Goal: Task Accomplishment & Management: Complete application form

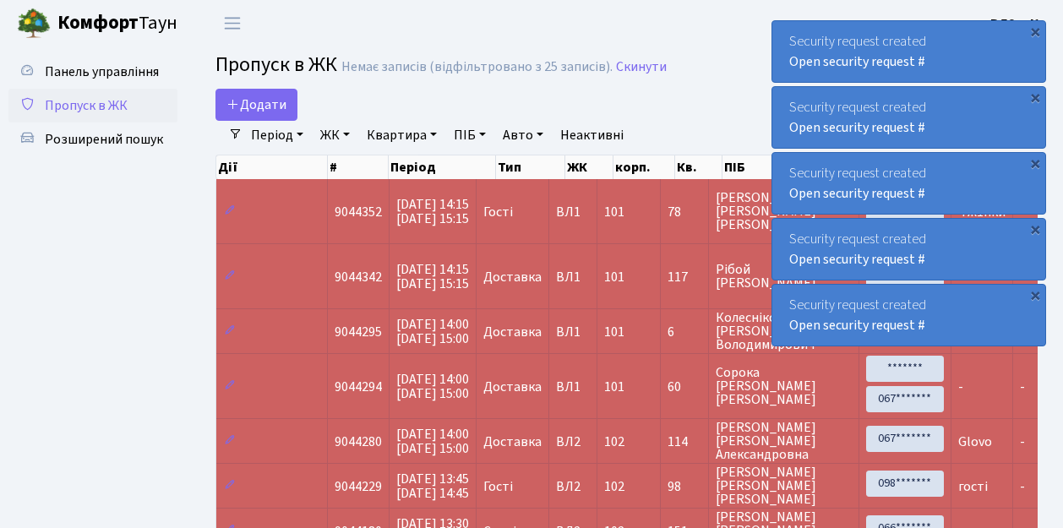
select select "25"
click at [113, 105] on span "Пропуск в ЖК" at bounding box center [86, 105] width 83 height 19
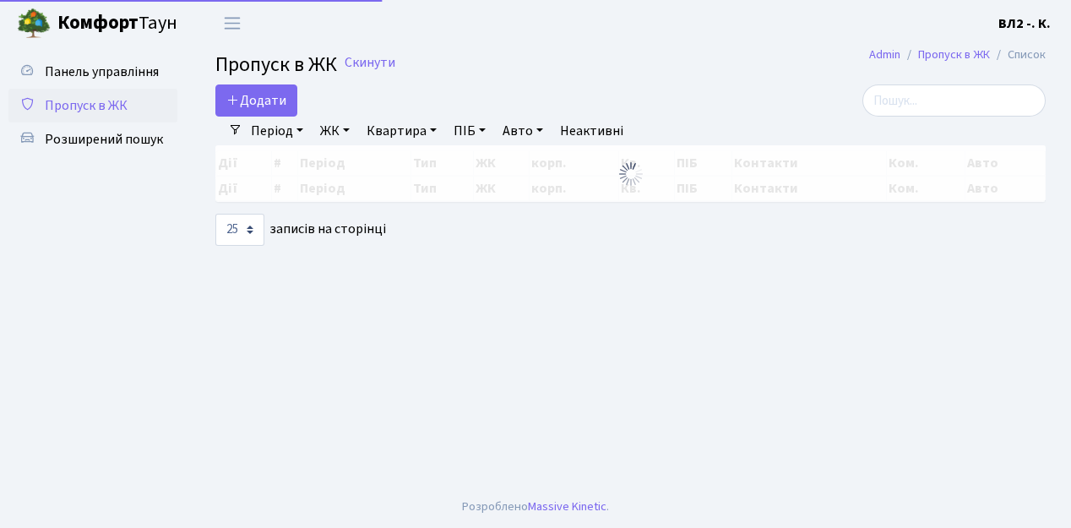
select select "25"
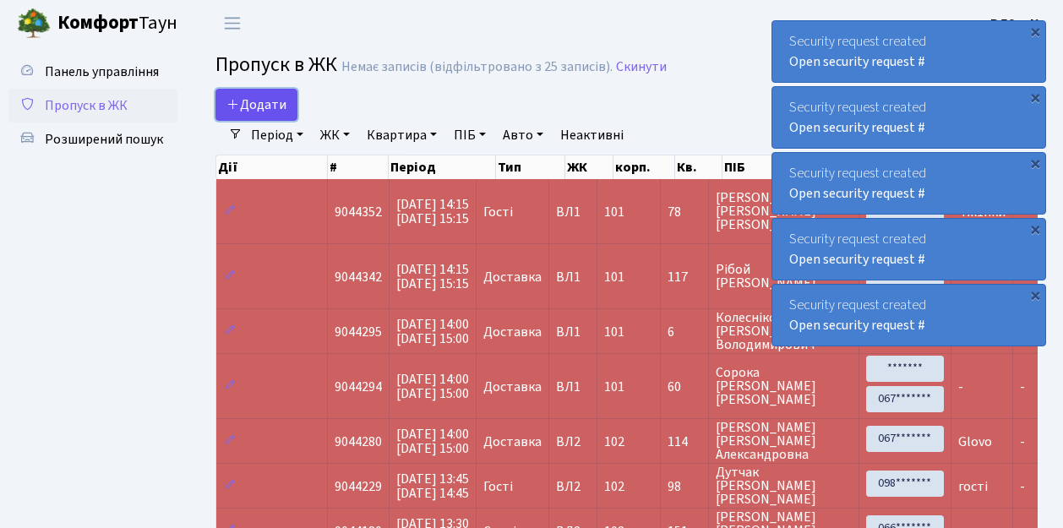
click at [258, 108] on span "Додати" at bounding box center [256, 104] width 60 height 19
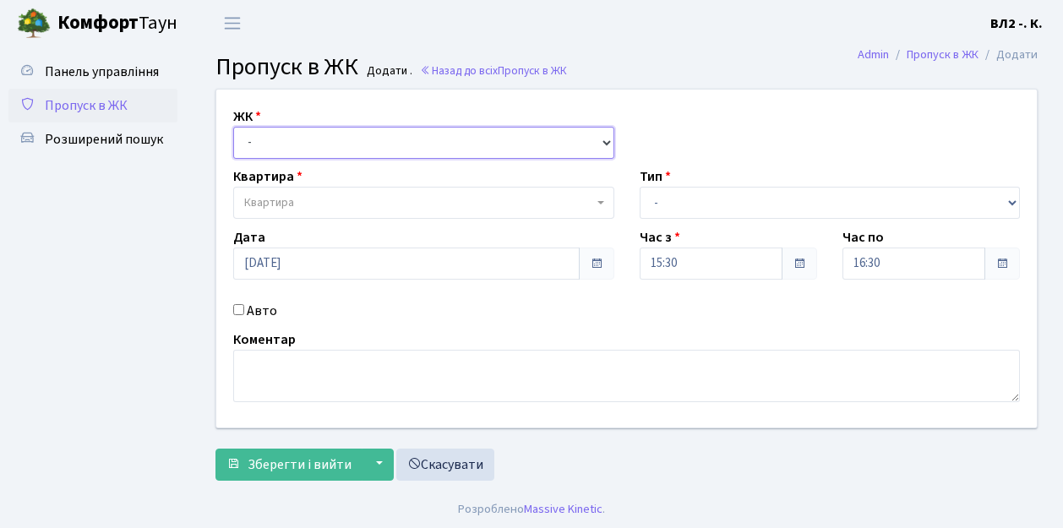
click at [265, 145] on select "- ВЛ1, Ужгородський пров., 4/1 ВЛ2, Голосіївський просп., 76 ВЛ3, пр.Голосіївсь…" at bounding box center [423, 143] width 381 height 32
select select "317"
click at [233, 127] on select "- [STREET_ADDRESS][PERSON_NAME]" at bounding box center [423, 143] width 381 height 32
select select
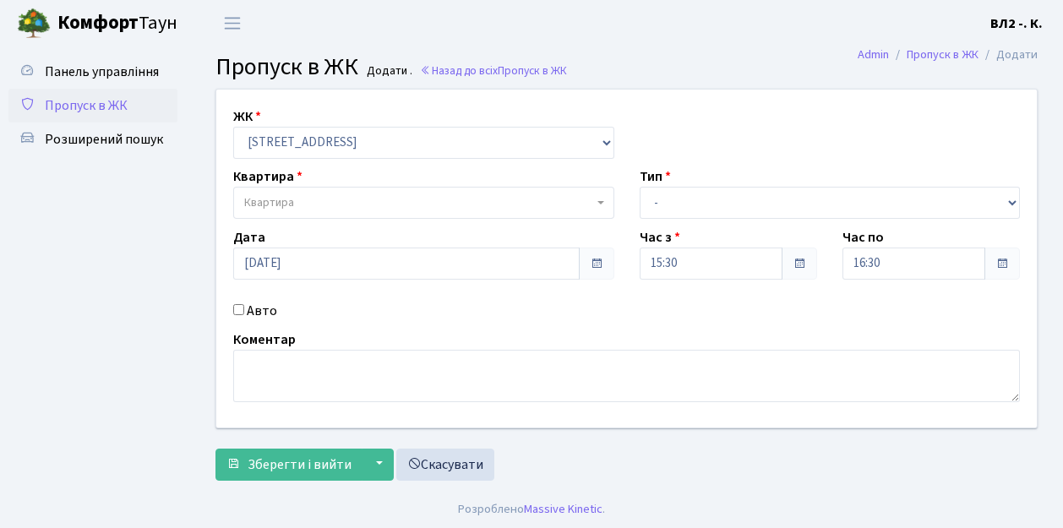
click at [312, 199] on span "Квартира" at bounding box center [418, 202] width 349 height 17
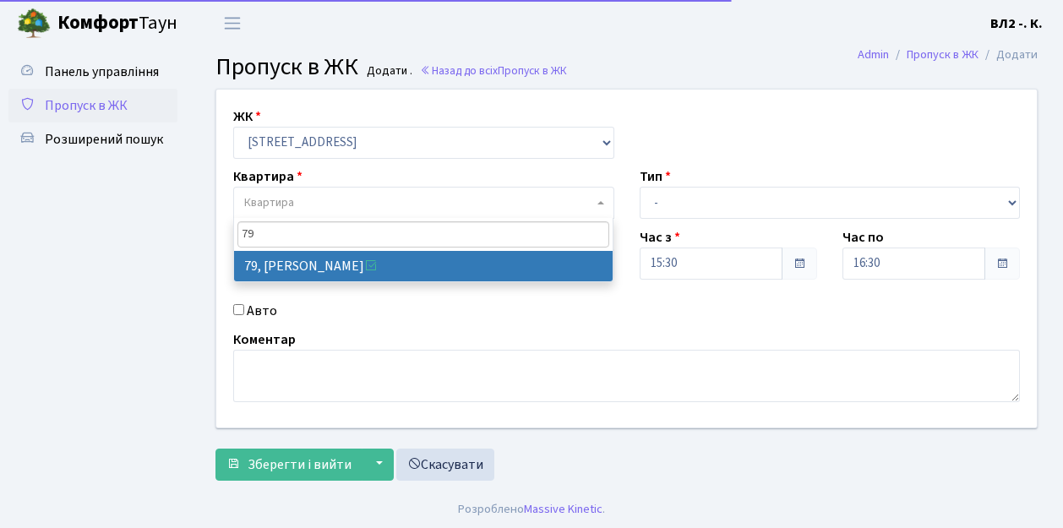
type input "79"
select select "38176"
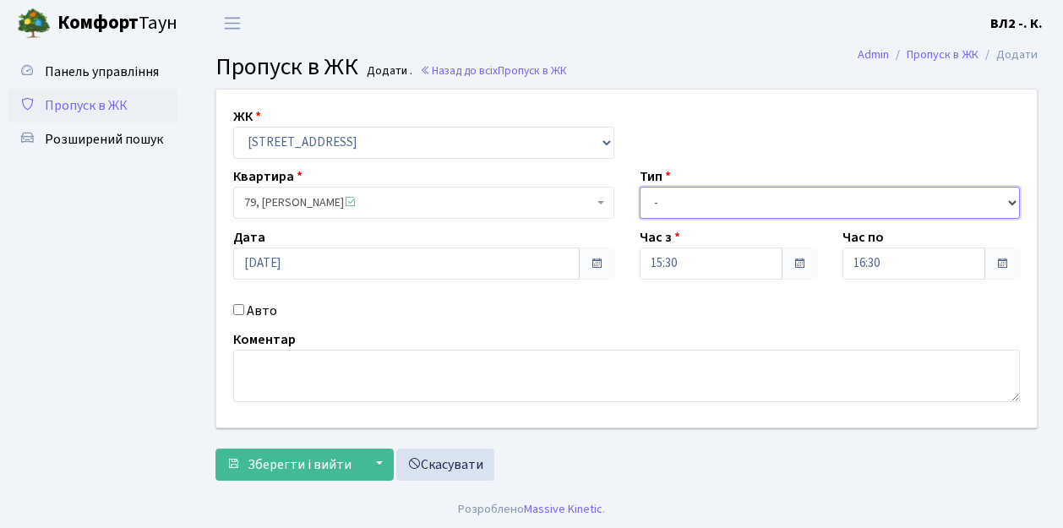
click at [679, 194] on select "- Доставка Таксі Гості Сервіс" at bounding box center [830, 203] width 381 height 32
select select "1"
click at [640, 187] on select "- Доставка Таксі Гості Сервіс" at bounding box center [830, 203] width 381 height 32
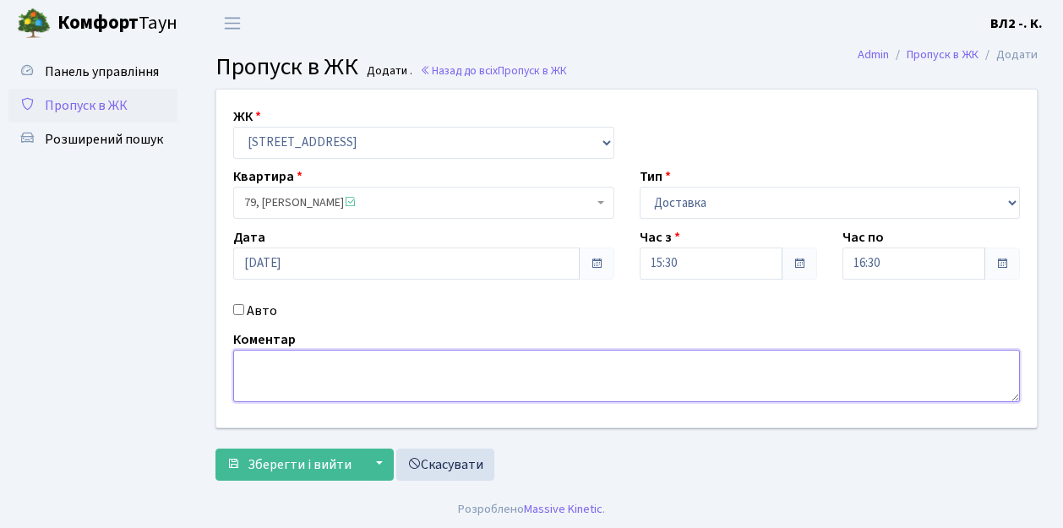
click at [267, 361] on textarea at bounding box center [626, 376] width 787 height 52
type textarea "Glovo"
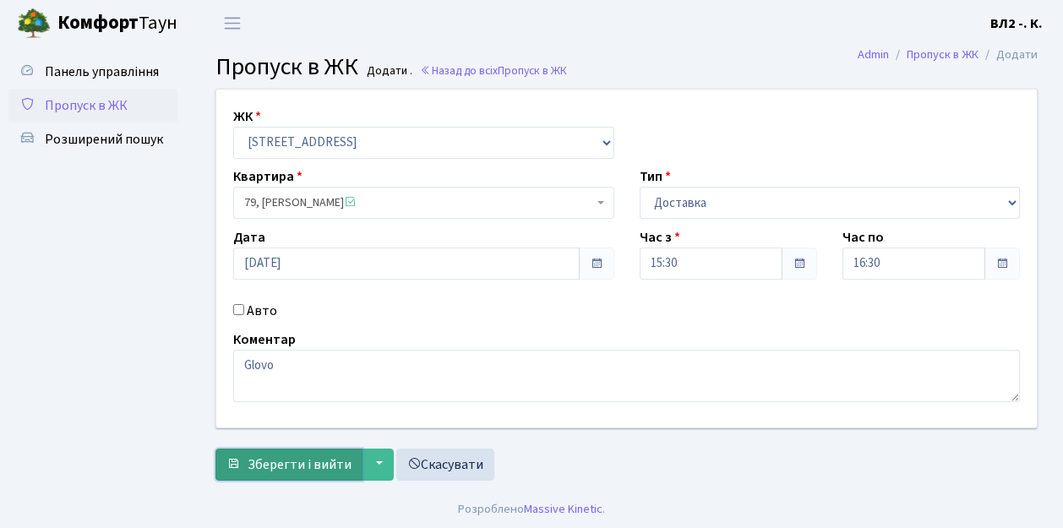
click at [286, 461] on span "Зберегти і вийти" at bounding box center [300, 464] width 104 height 19
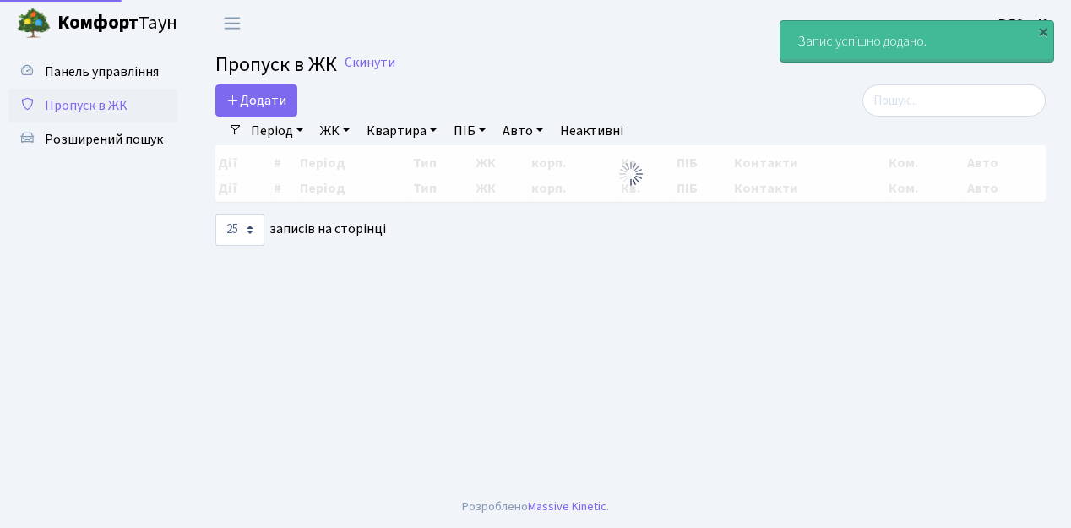
select select "25"
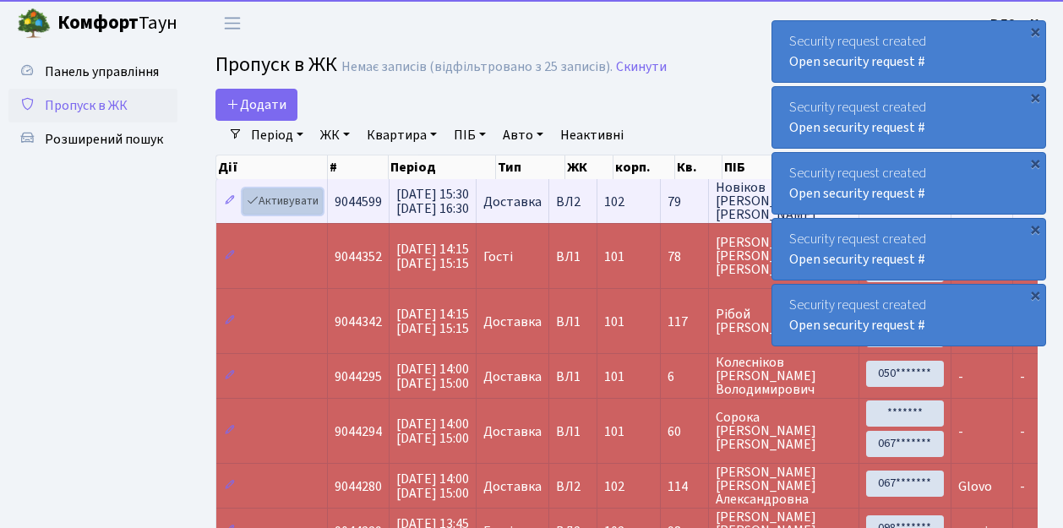
click at [279, 198] on link "Активувати" at bounding box center [282, 201] width 80 height 26
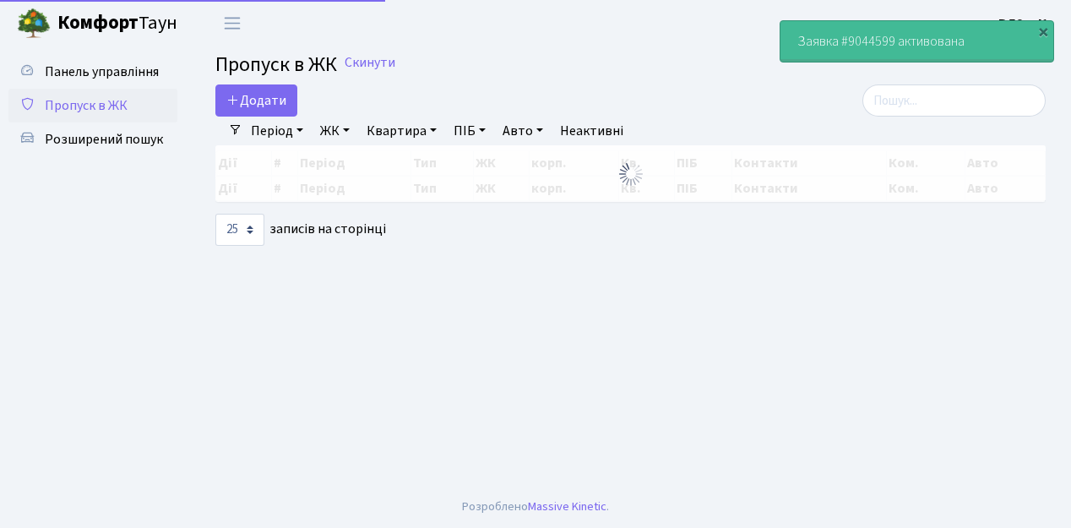
select select "25"
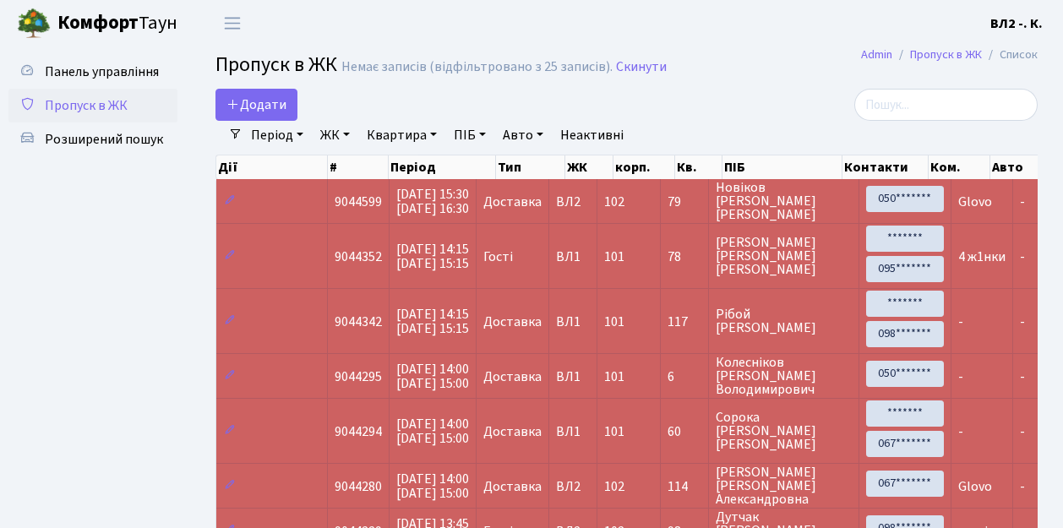
click at [108, 103] on span "Пропуск в ЖК" at bounding box center [86, 105] width 83 height 19
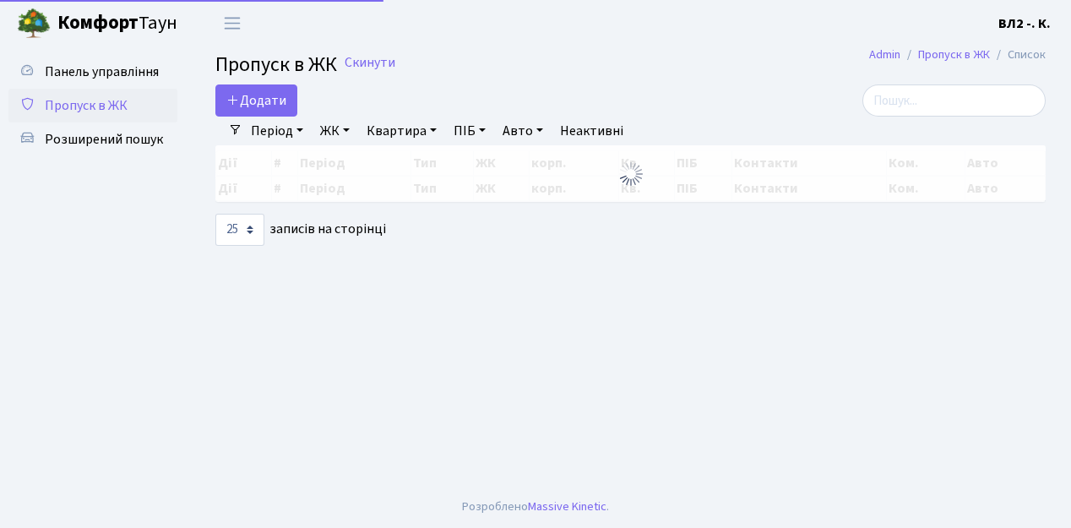
select select "25"
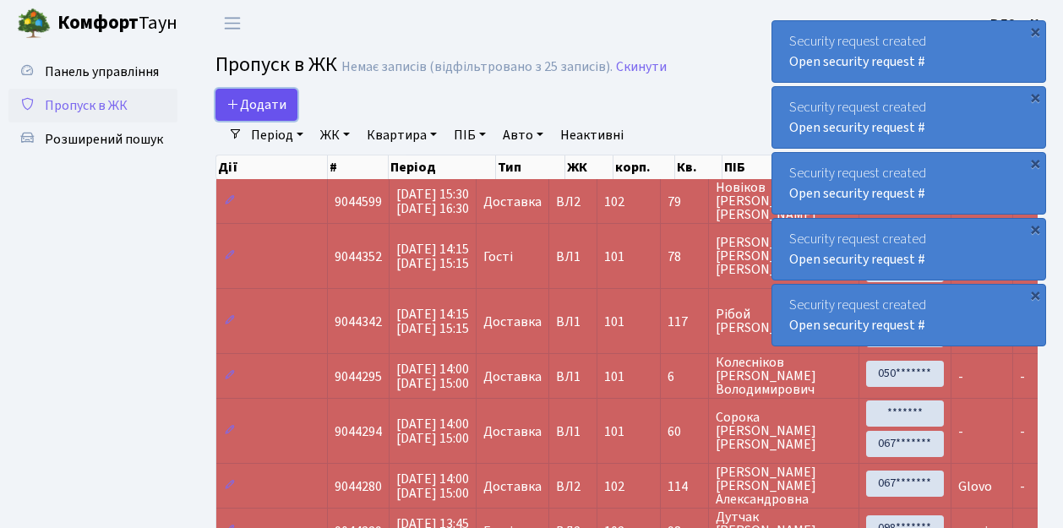
click at [258, 107] on span "Додати" at bounding box center [256, 104] width 60 height 19
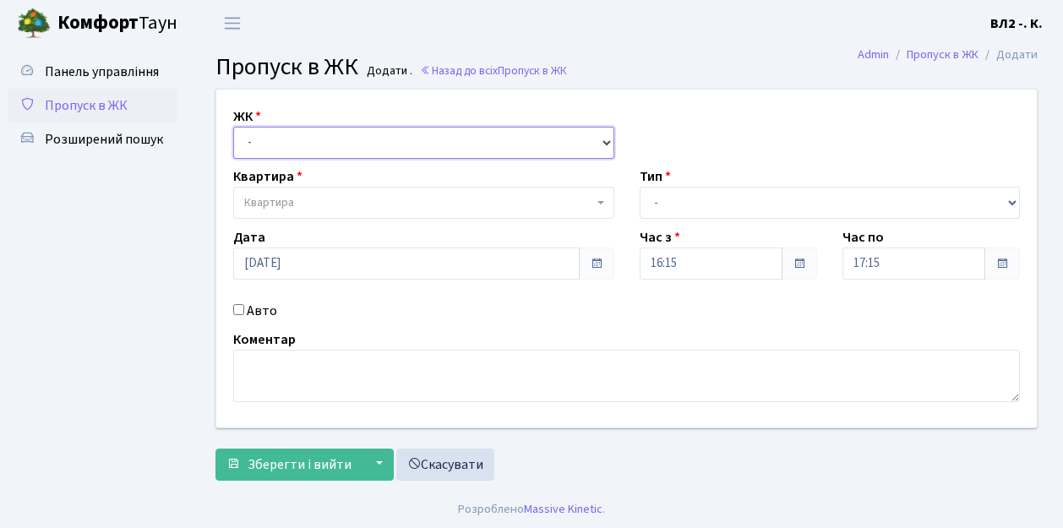
click at [260, 142] on select "- [STREET_ADDRESS][PERSON_NAME]" at bounding box center [423, 143] width 381 height 32
select select "317"
click at [233, 127] on select "- [STREET_ADDRESS][PERSON_NAME]" at bounding box center [423, 143] width 381 height 32
select select
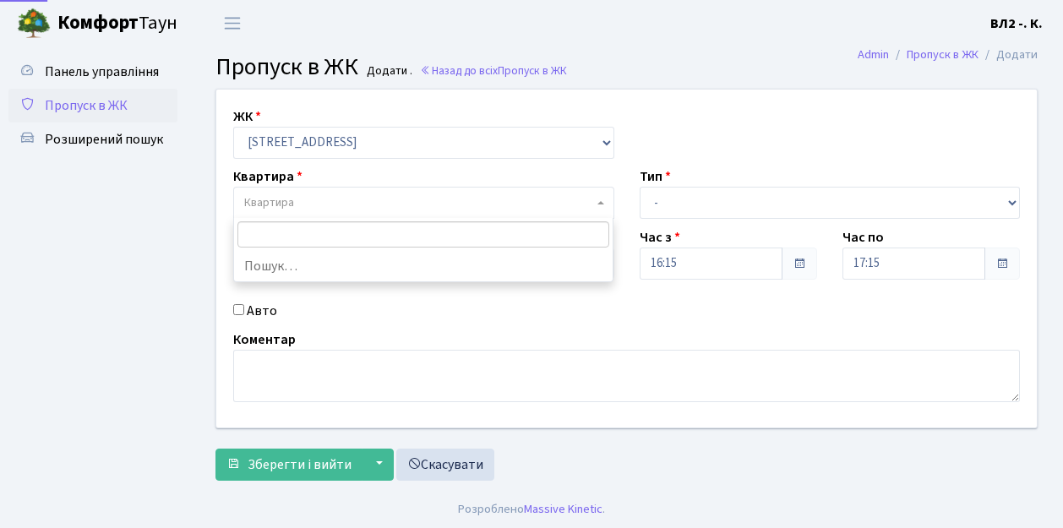
click at [312, 204] on span "Квартира" at bounding box center [418, 202] width 349 height 17
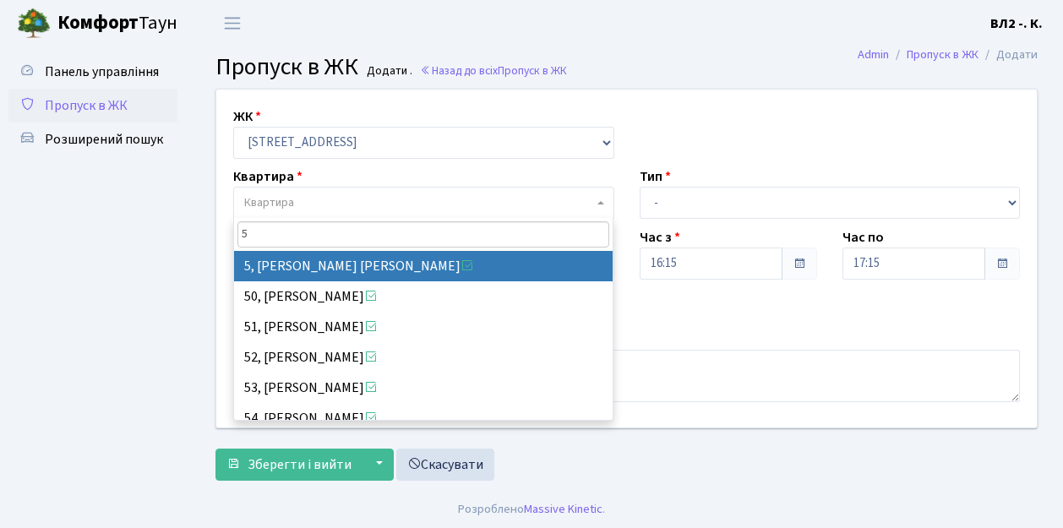
type input "5"
select select "37954"
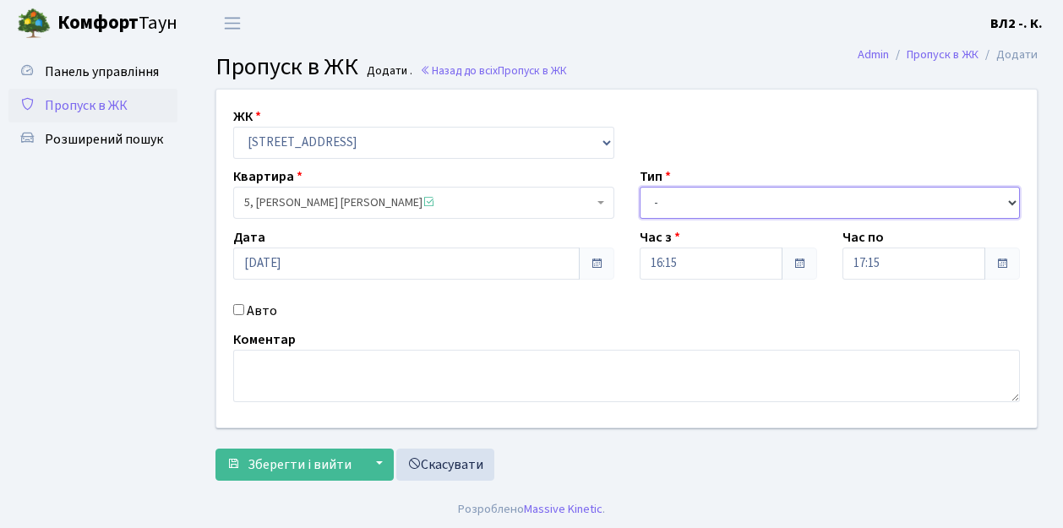
click at [679, 204] on select "- Доставка Таксі Гості Сервіс" at bounding box center [830, 203] width 381 height 32
select select "1"
click at [640, 187] on select "- Доставка Таксі Гості Сервіс" at bounding box center [830, 203] width 381 height 32
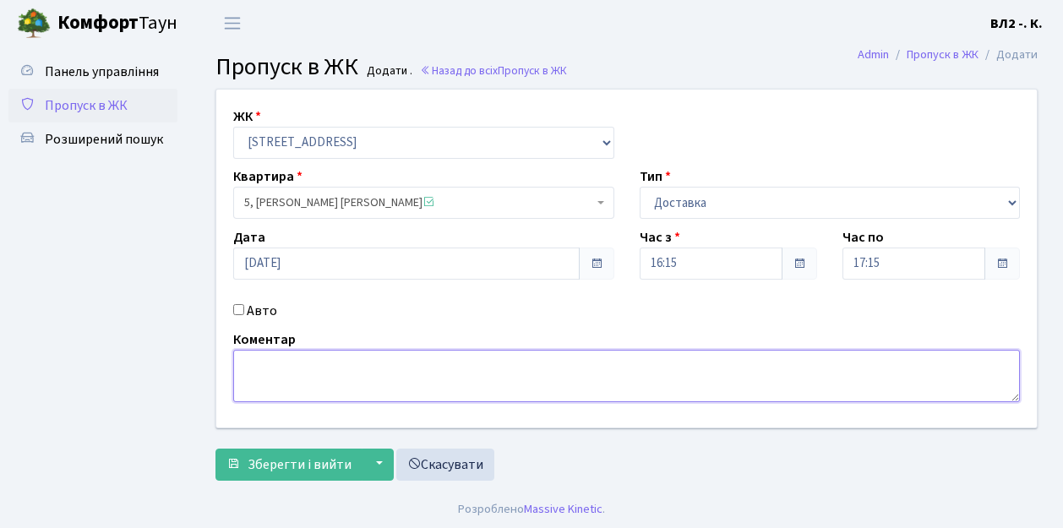
click at [321, 370] on textarea at bounding box center [626, 376] width 787 height 52
type textarea "Glovo"
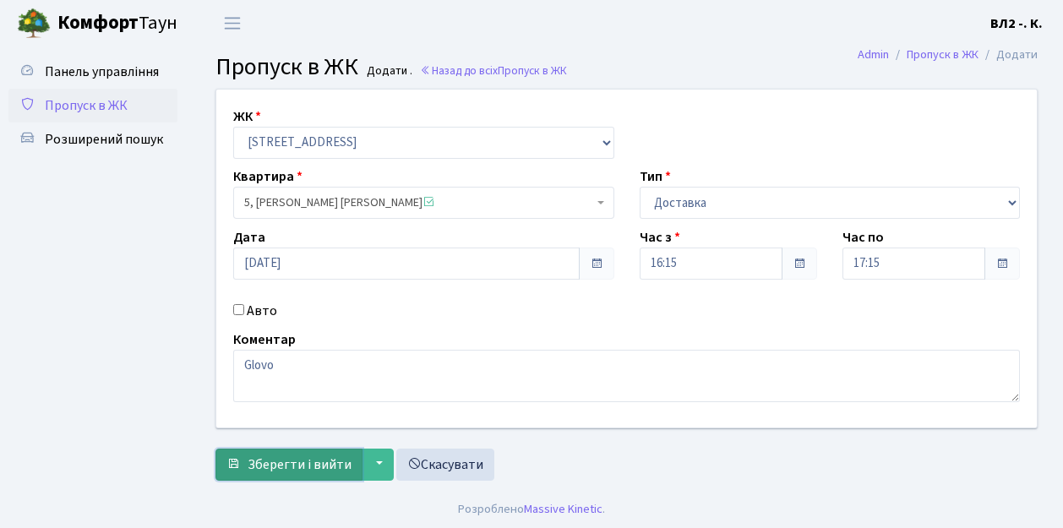
click at [291, 469] on span "Зберегти і вийти" at bounding box center [300, 464] width 104 height 19
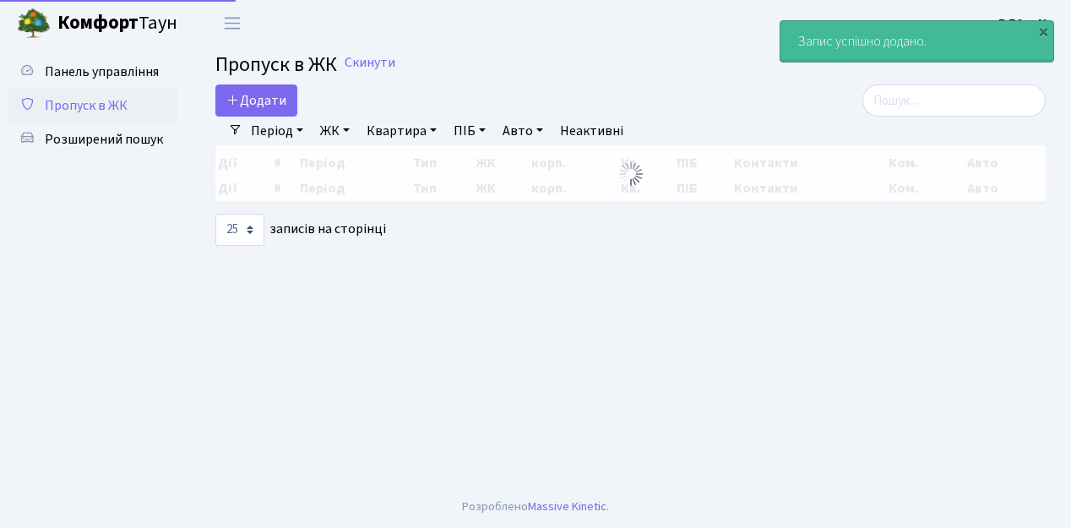
select select "25"
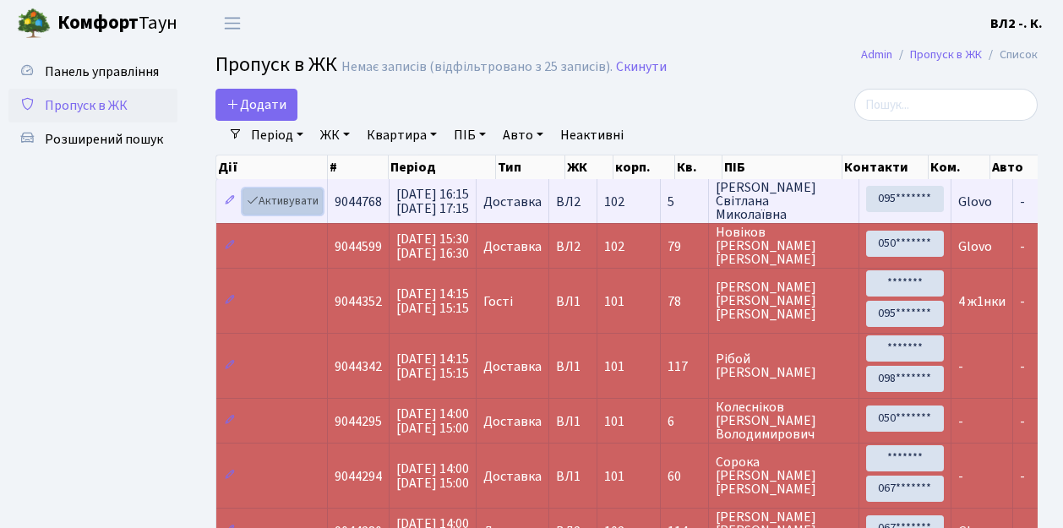
click at [280, 209] on link "Активувати" at bounding box center [282, 201] width 80 height 26
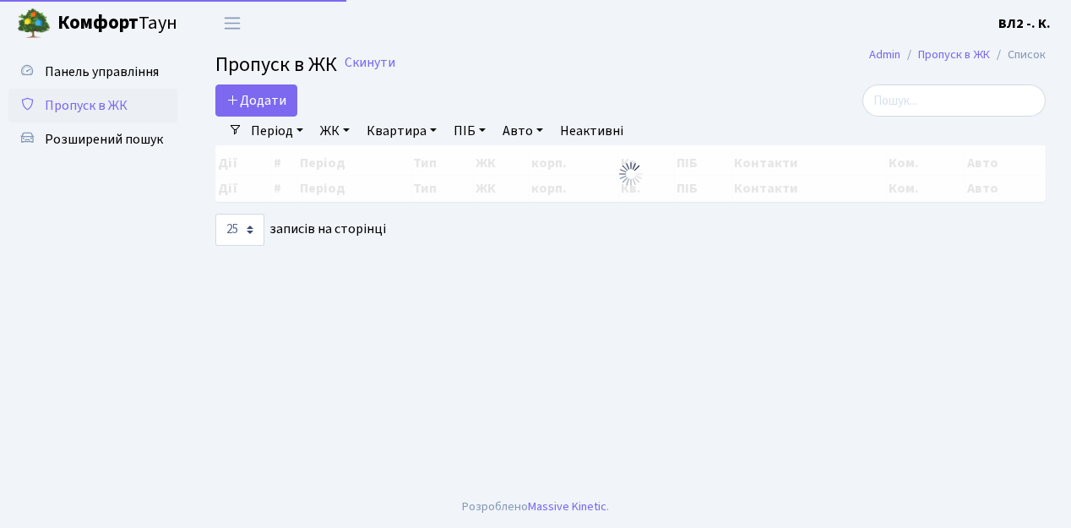
select select "25"
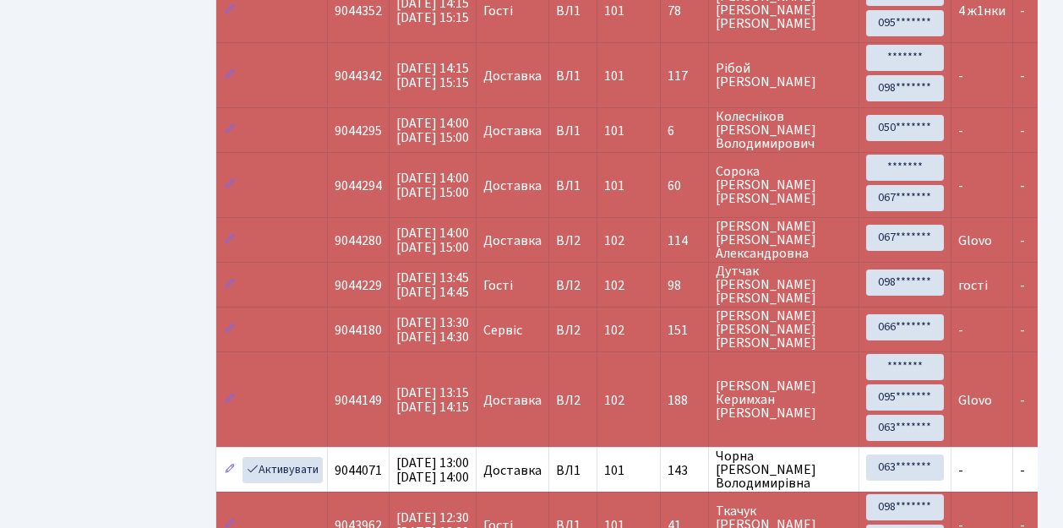
scroll to position [281, 0]
